Goal: Task Accomplishment & Management: Use online tool/utility

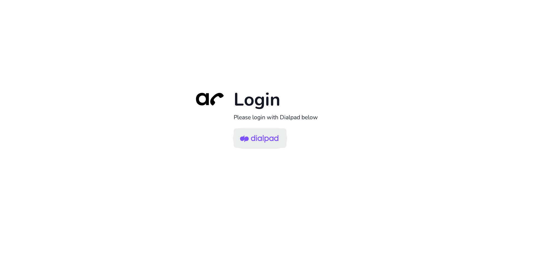
click at [274, 140] on img at bounding box center [259, 138] width 38 height 18
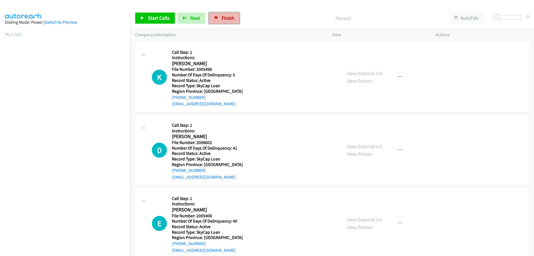
click at [227, 20] on span "Finish" at bounding box center [228, 18] width 13 height 6
drag, startPoint x: 223, startPoint y: 15, endPoint x: 290, endPoint y: 17, distance: 67.1
click at [223, 15] on span "Finish" at bounding box center [228, 18] width 13 height 6
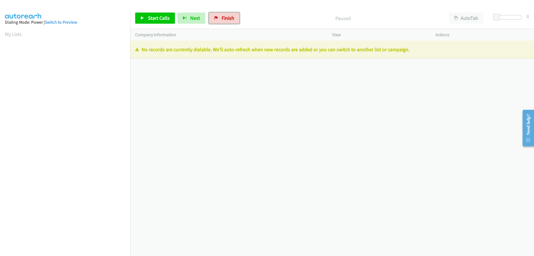
drag, startPoint x: 217, startPoint y: 18, endPoint x: 294, endPoint y: 17, distance: 76.3
click at [217, 17] on link "Finish" at bounding box center [224, 18] width 31 height 11
click at [222, 16] on span "Finish" at bounding box center [228, 18] width 13 height 6
